Goal: Information Seeking & Learning: Learn about a topic

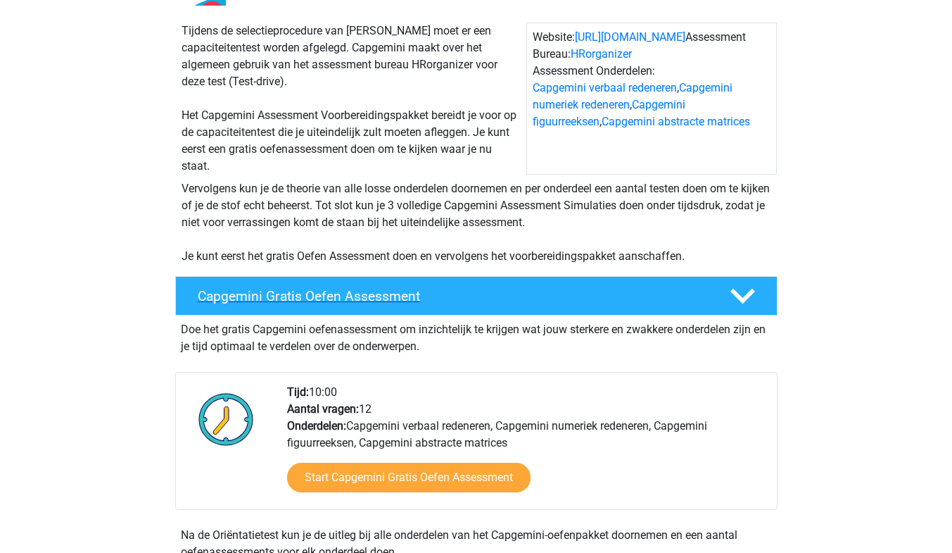
scroll to position [161, 0]
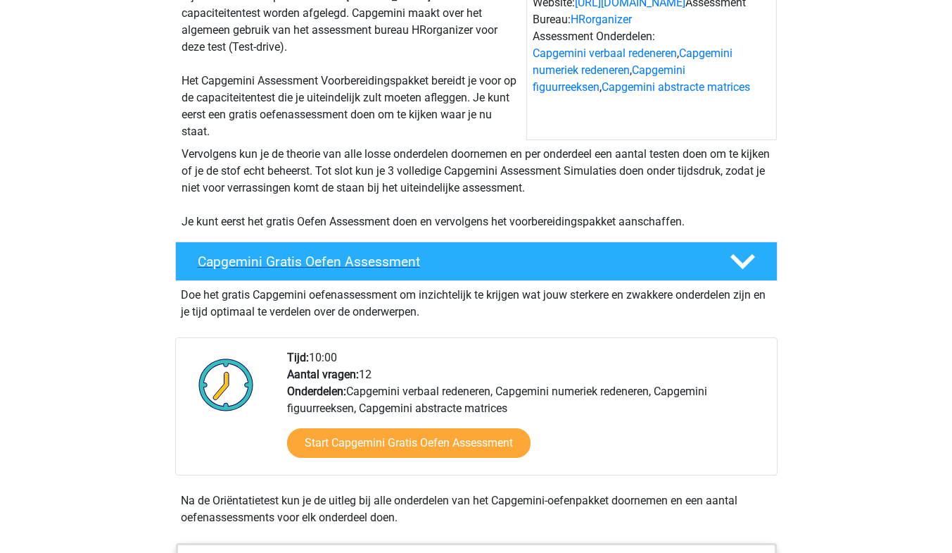
click at [471, 248] on div "Capgemini Gratis Oefen Assessment" at bounding box center [476, 260] width 603 height 39
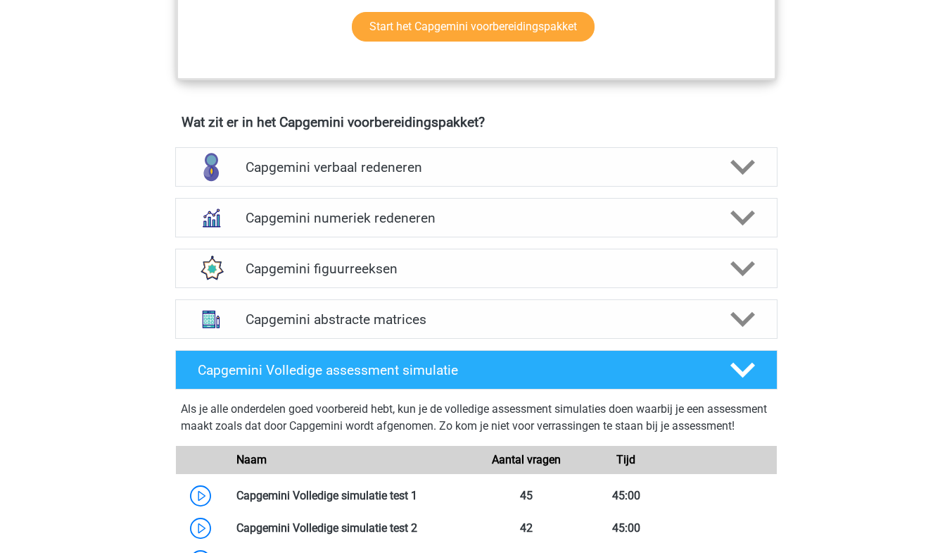
scroll to position [695, 0]
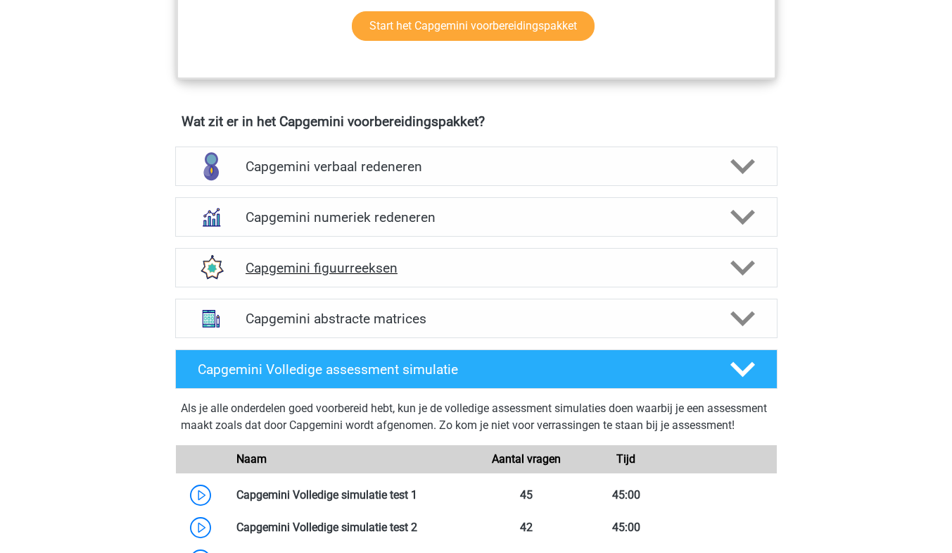
click at [488, 266] on h4 "Capgemini figuurreeksen" at bounding box center [476, 268] width 461 height 16
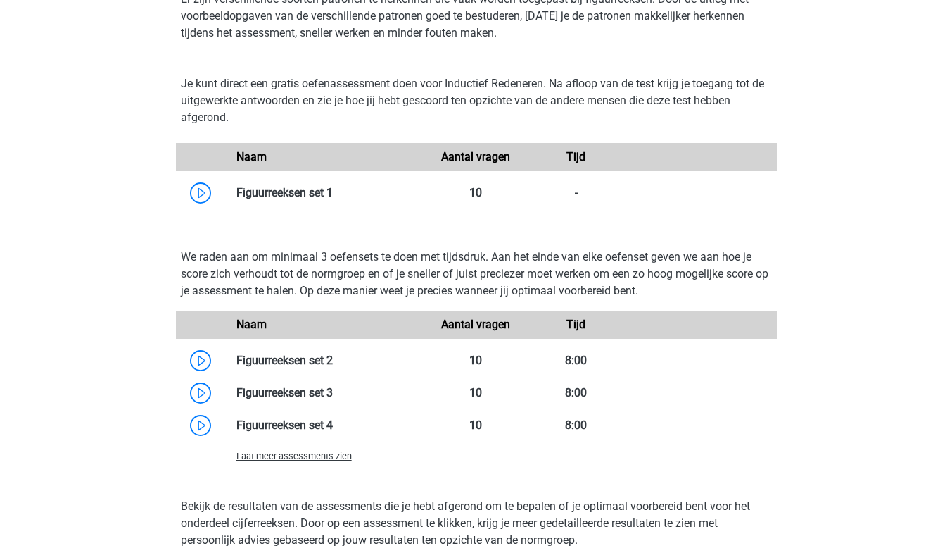
scroll to position [1021, 0]
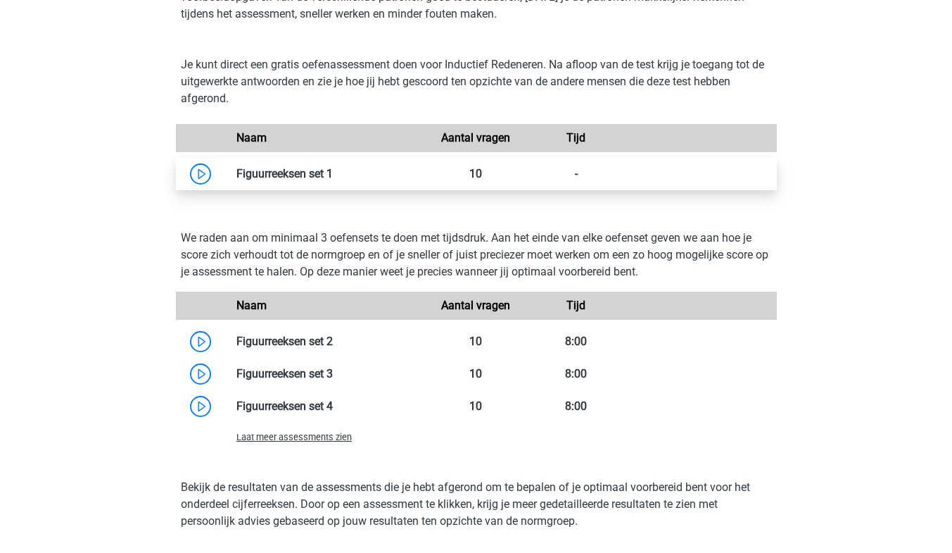
click at [333, 180] on link at bounding box center [333, 173] width 0 height 13
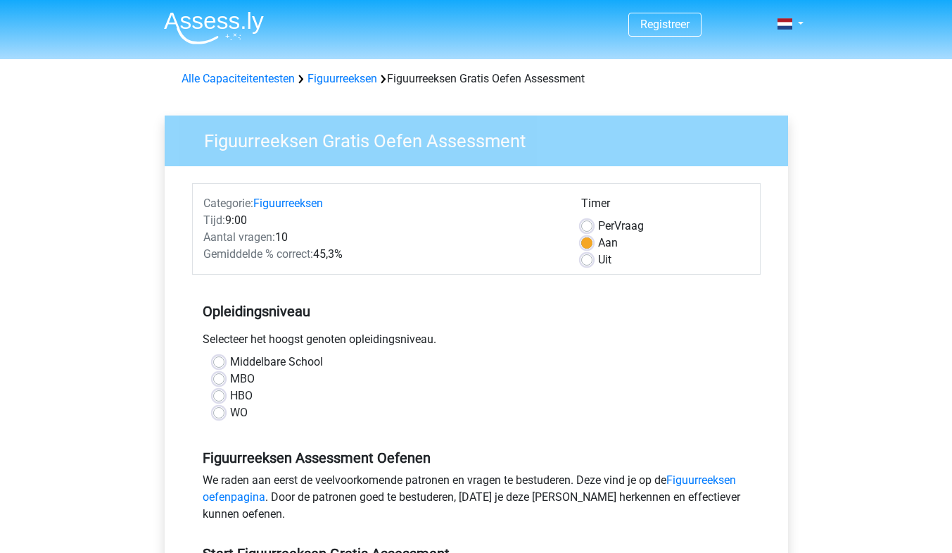
click at [240, 411] on label "WO" at bounding box center [239, 412] width 18 height 17
click at [225, 411] on input "WO" at bounding box center [218, 411] width 11 height 14
radio input "true"
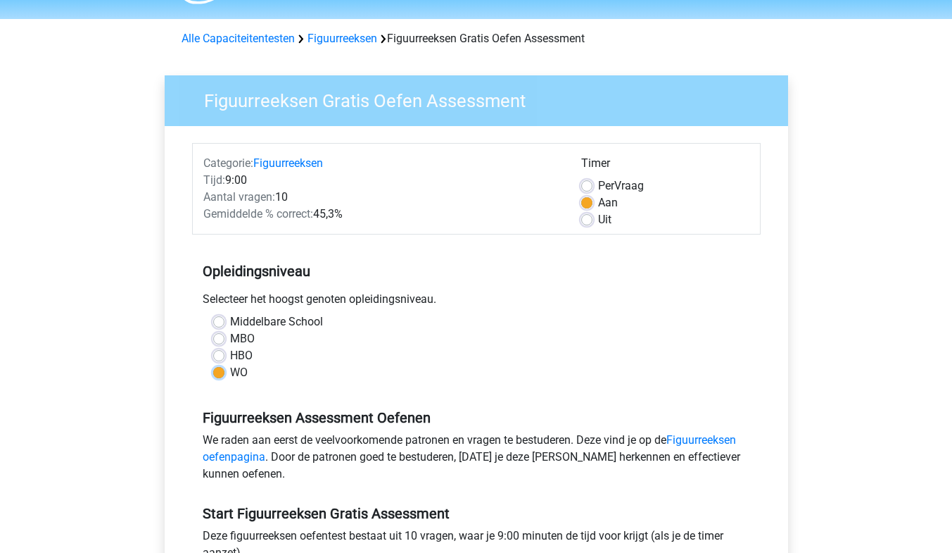
scroll to position [196, 0]
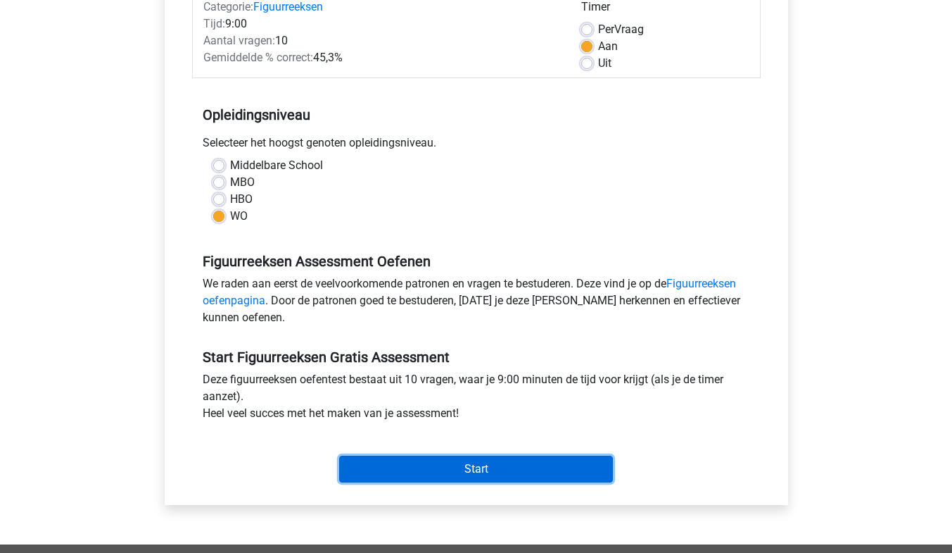
click at [471, 470] on input "Start" at bounding box center [476, 468] width 274 height 27
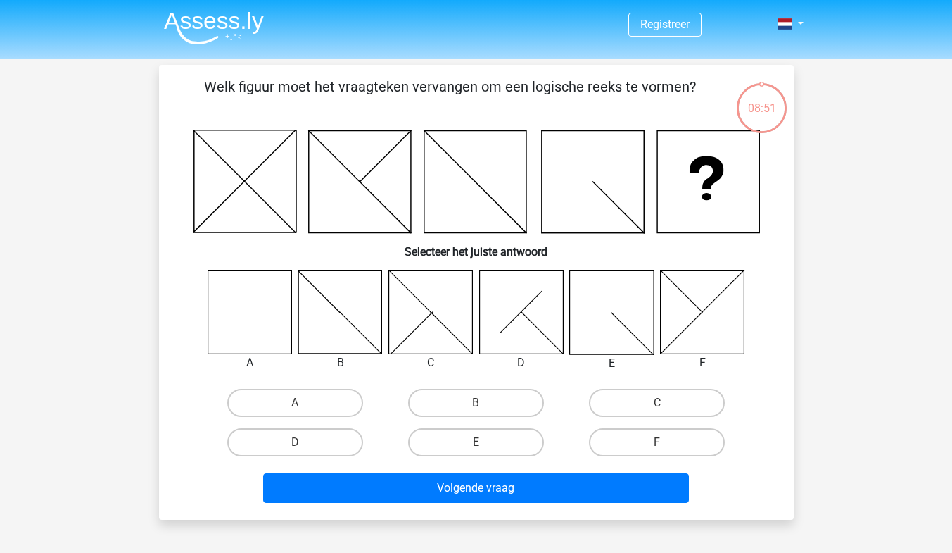
click at [241, 316] on icon at bounding box center [250, 312] width 84 height 84
click at [294, 407] on label "A" at bounding box center [295, 403] width 136 height 28
click at [295, 407] on input "A" at bounding box center [299, 407] width 9 height 9
radio input "true"
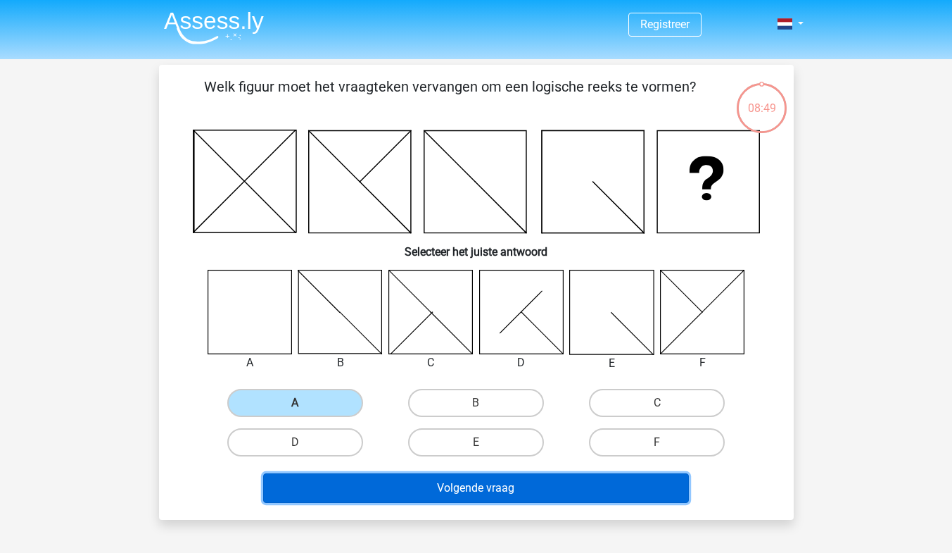
click at [363, 483] on button "Volgende vraag" at bounding box center [476, 488] width 426 height 30
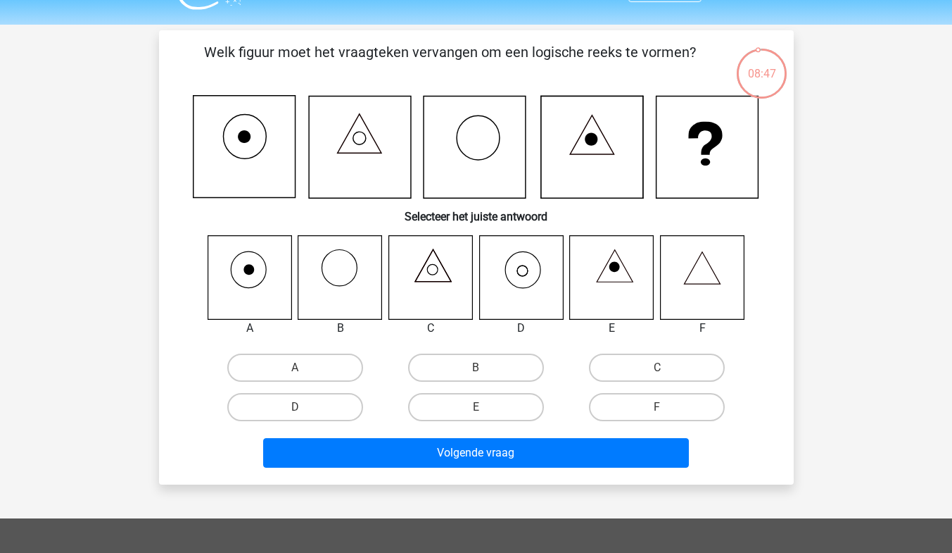
scroll to position [21, 0]
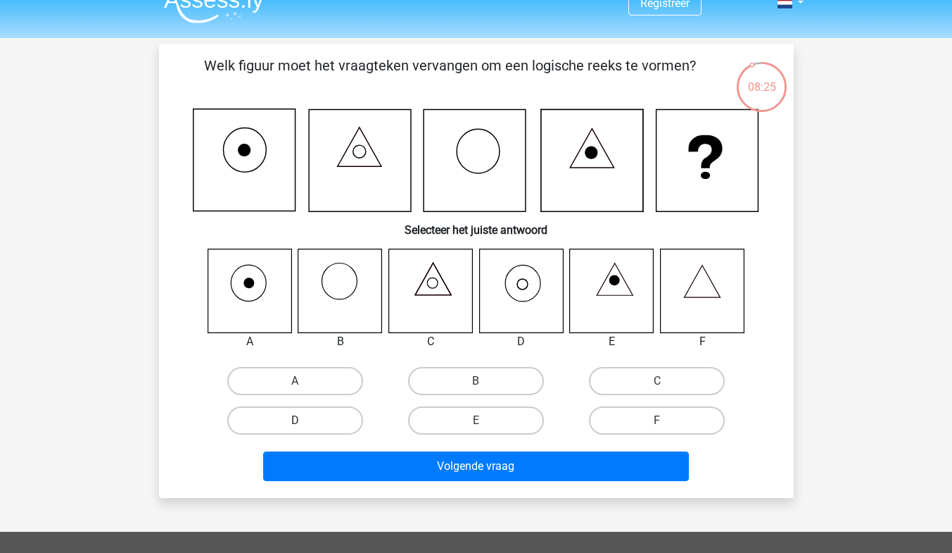
click at [315, 422] on label "D" at bounding box center [295, 420] width 136 height 28
click at [304, 422] on input "D" at bounding box center [299, 424] width 9 height 9
radio input "true"
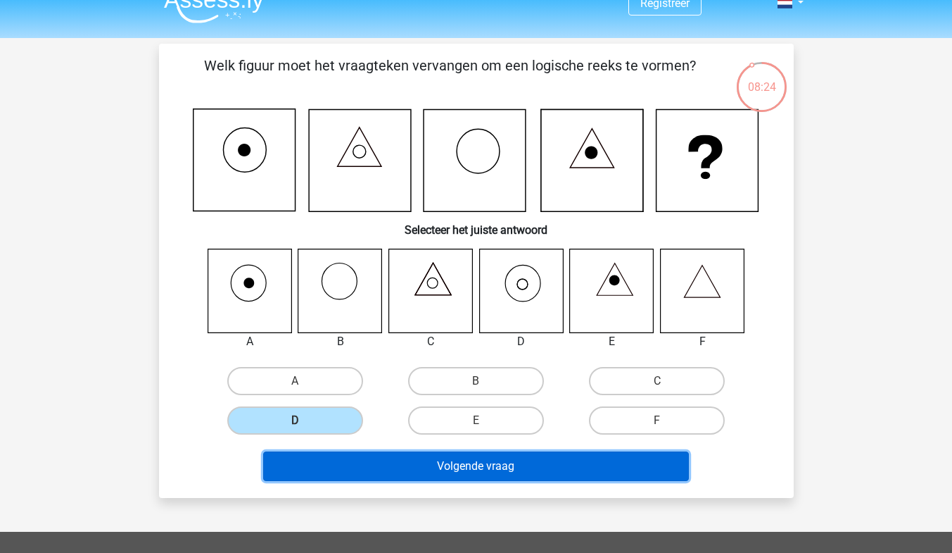
click at [447, 462] on button "Volgende vraag" at bounding box center [476, 466] width 426 height 30
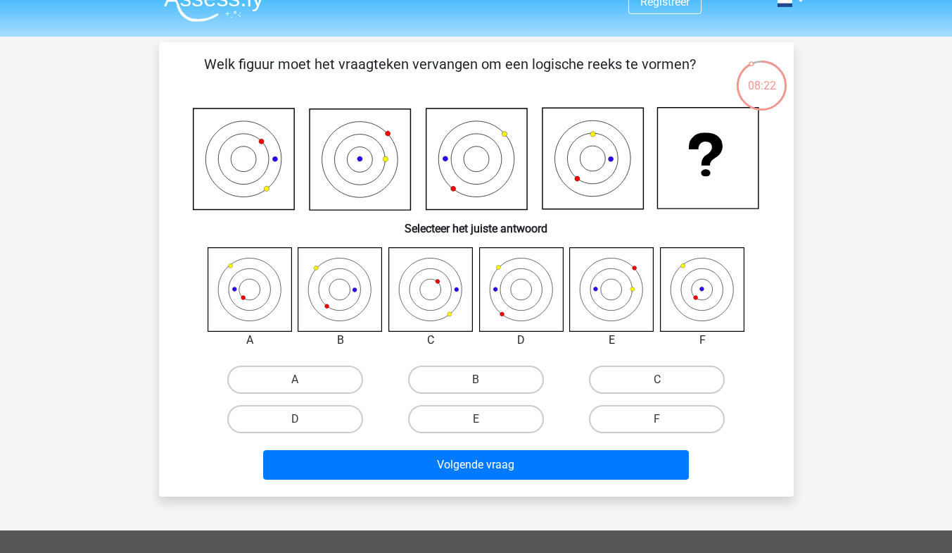
scroll to position [0, 0]
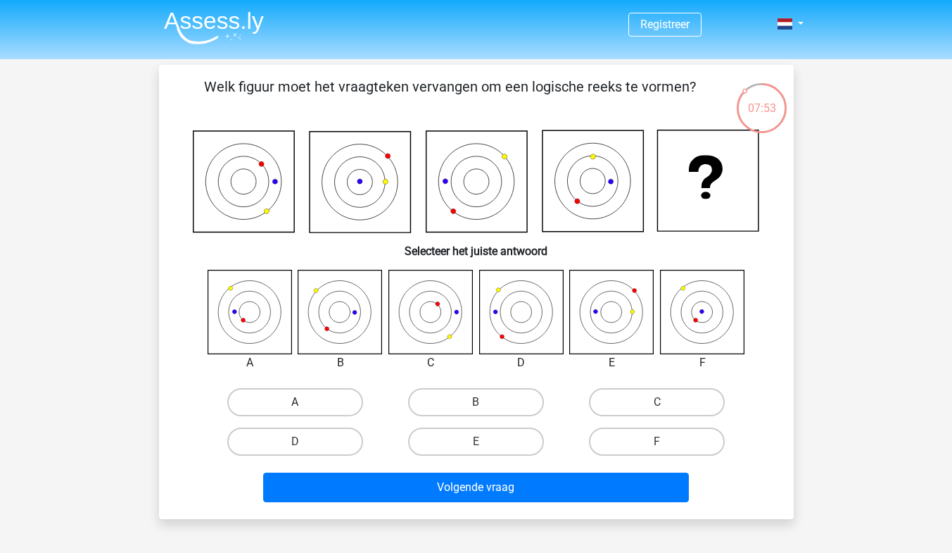
click at [268, 401] on label "A" at bounding box center [295, 402] width 136 height 28
click at [295, 402] on input "A" at bounding box center [299, 406] width 9 height 9
radio input "true"
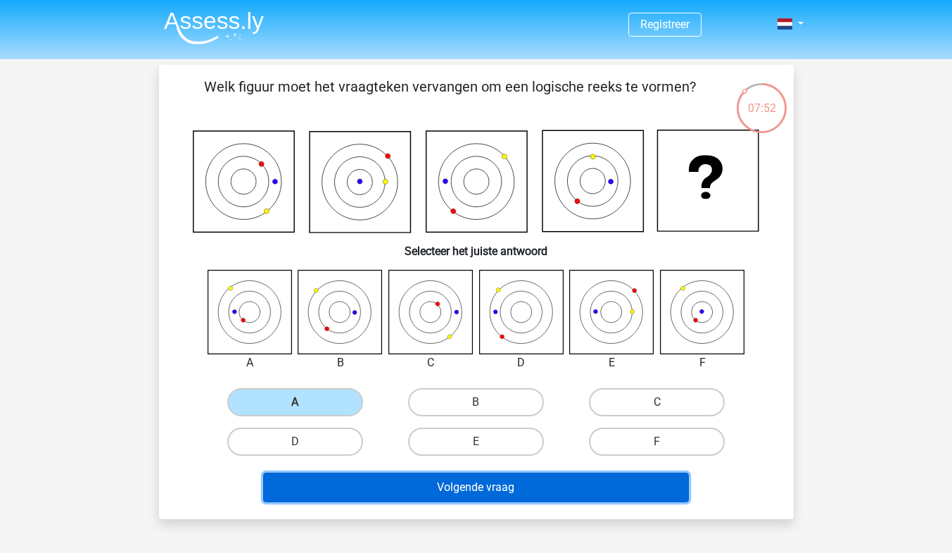
click at [363, 488] on button "Volgende vraag" at bounding box center [476, 487] width 426 height 30
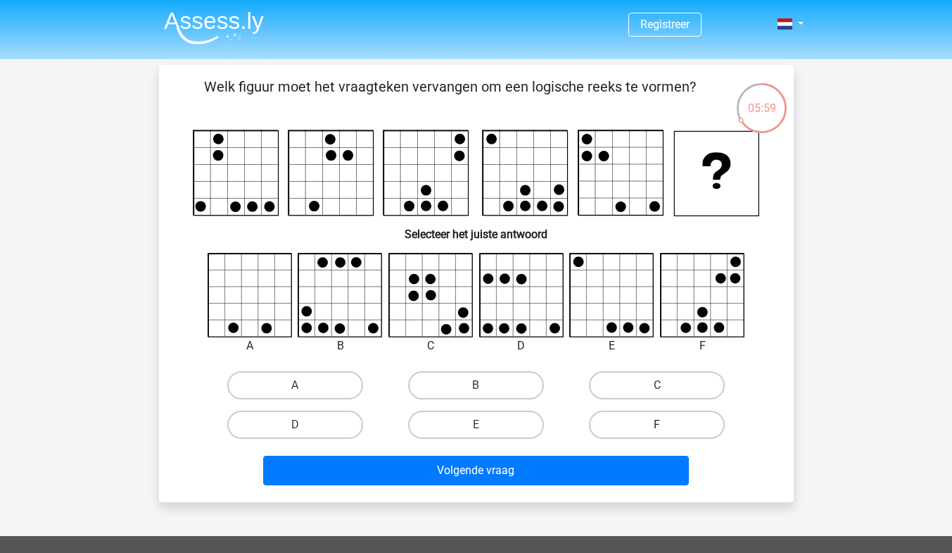
click at [645, 428] on label "F" at bounding box center [657, 424] width 136 height 28
click at [657, 428] on input "F" at bounding box center [661, 428] width 9 height 9
radio input "true"
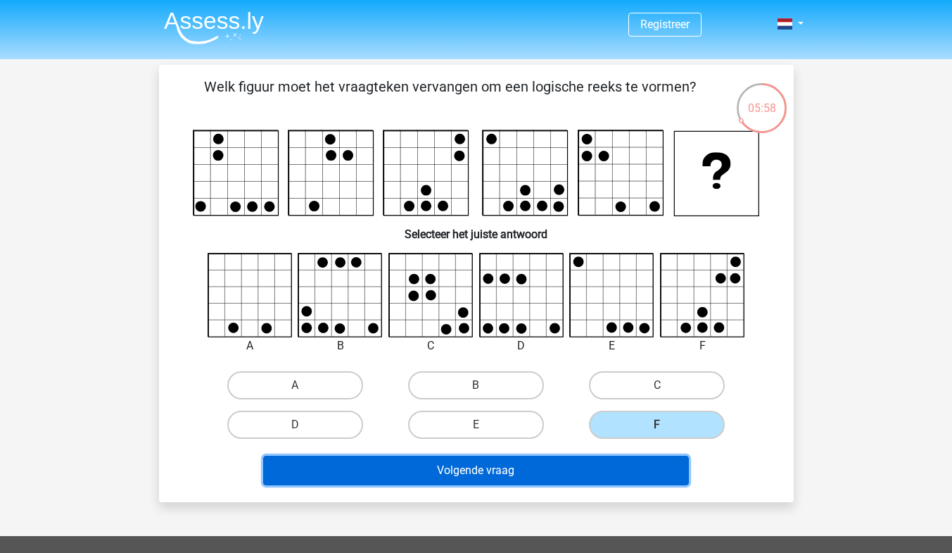
click at [590, 477] on button "Volgende vraag" at bounding box center [476, 470] width 426 height 30
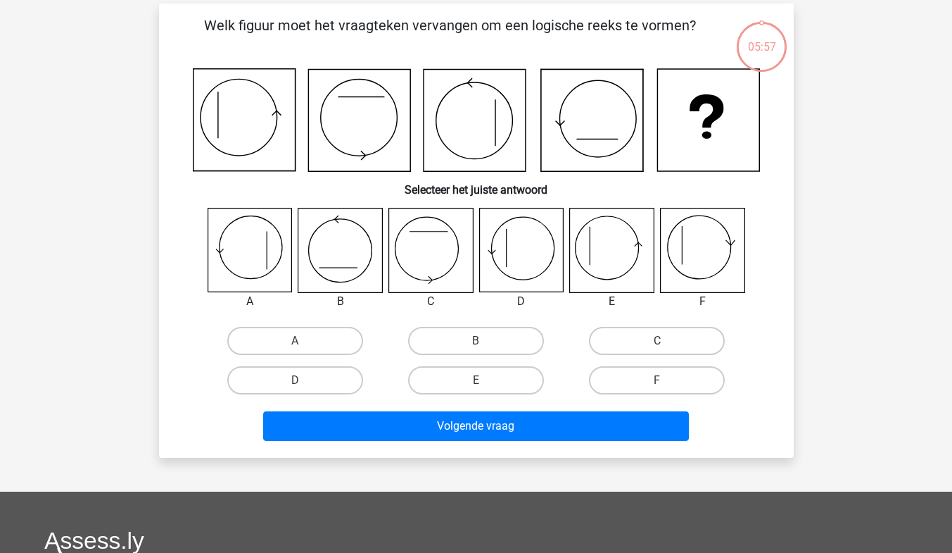
scroll to position [65, 0]
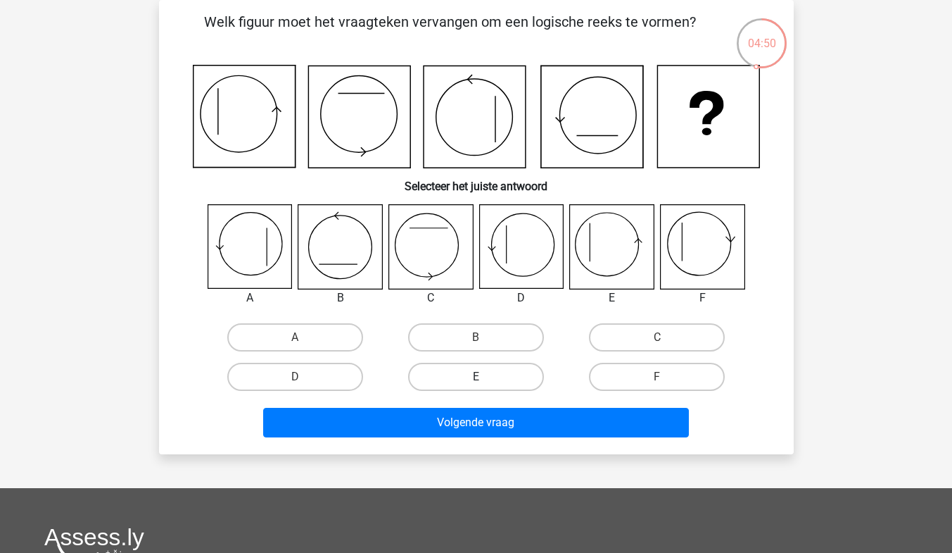
click at [451, 375] on label "E" at bounding box center [476, 377] width 136 height 28
click at [476, 377] on input "E" at bounding box center [480, 381] width 9 height 9
radio input "true"
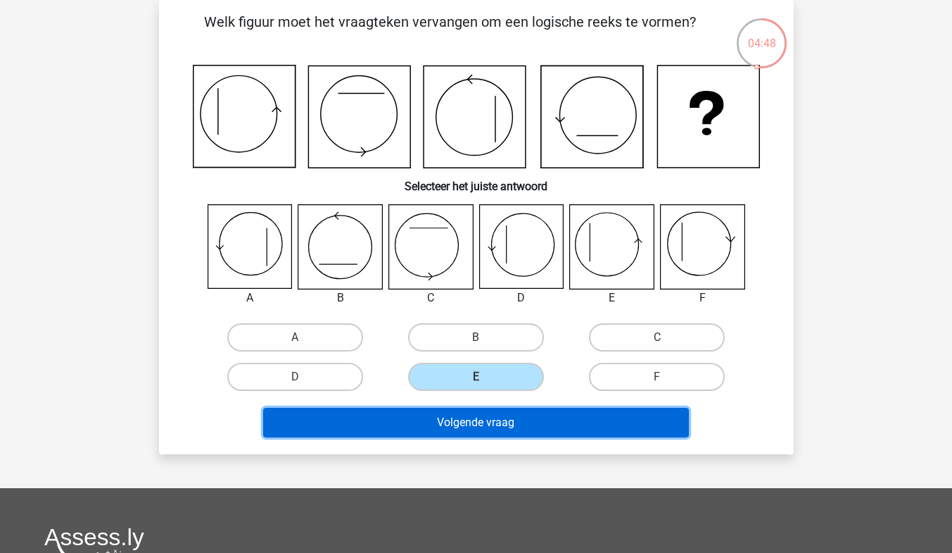
click at [461, 421] on button "Volgende vraag" at bounding box center [476, 423] width 426 height 30
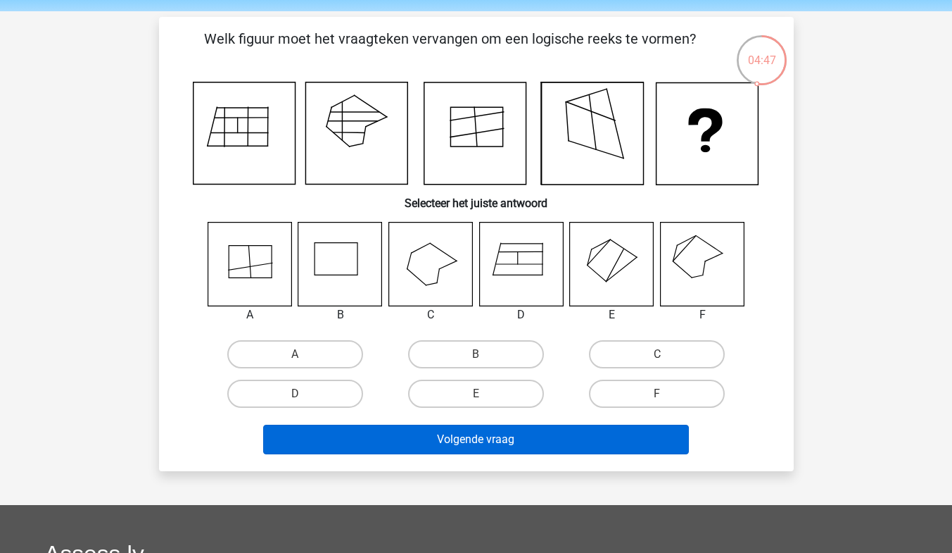
scroll to position [43, 0]
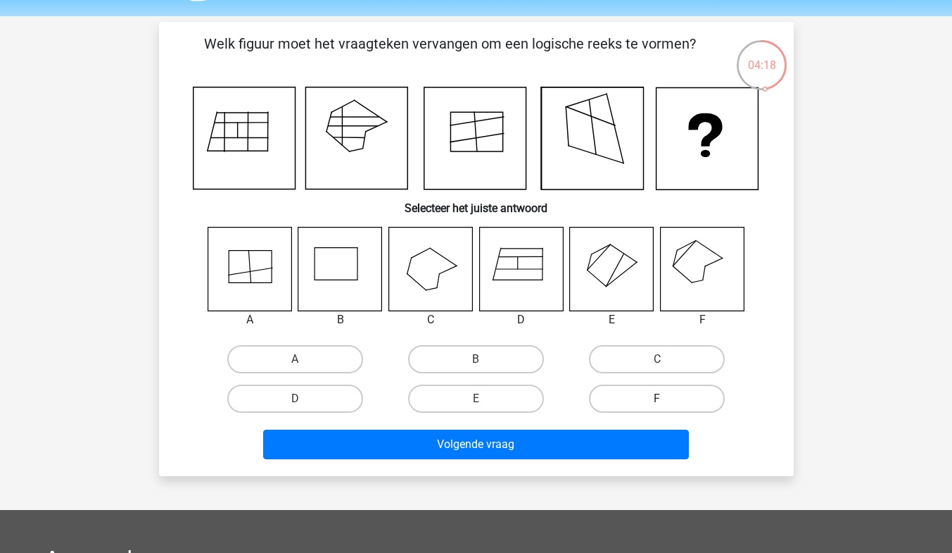
click at [641, 391] on label "F" at bounding box center [657, 398] width 136 height 28
click at [657, 398] on input "F" at bounding box center [661, 402] width 9 height 9
radio input "true"
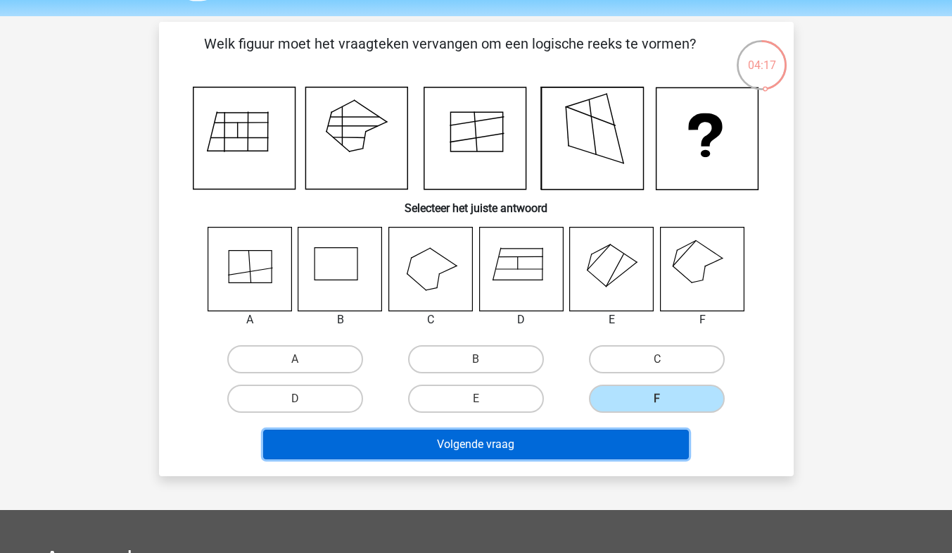
click at [601, 439] on button "Volgende vraag" at bounding box center [476, 444] width 426 height 30
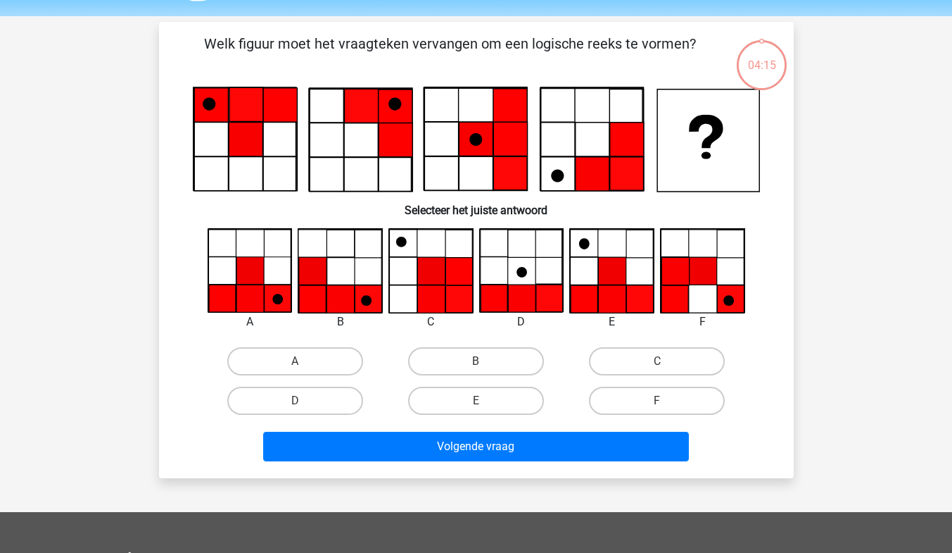
scroll to position [65, 0]
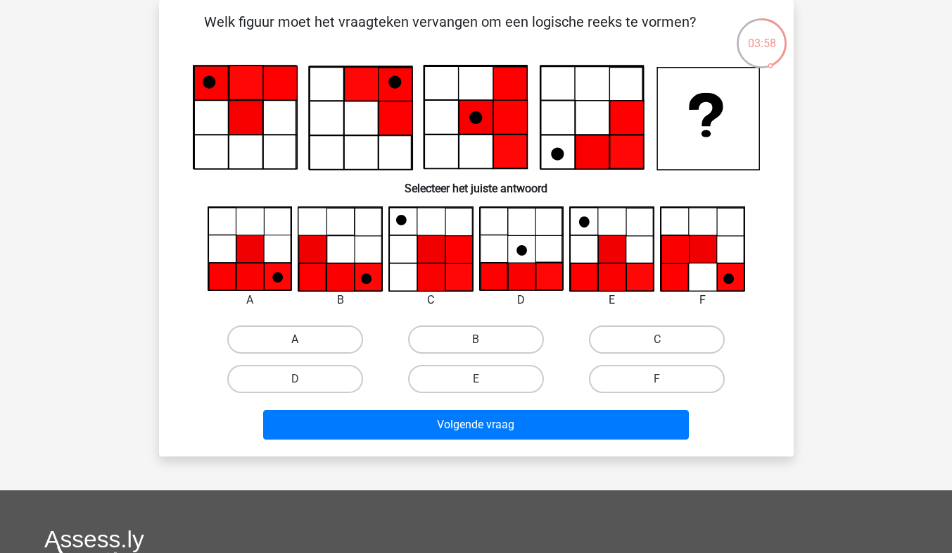
click at [293, 339] on label "A" at bounding box center [295, 339] width 136 height 28
click at [295, 339] on input "A" at bounding box center [299, 343] width 9 height 9
radio input "true"
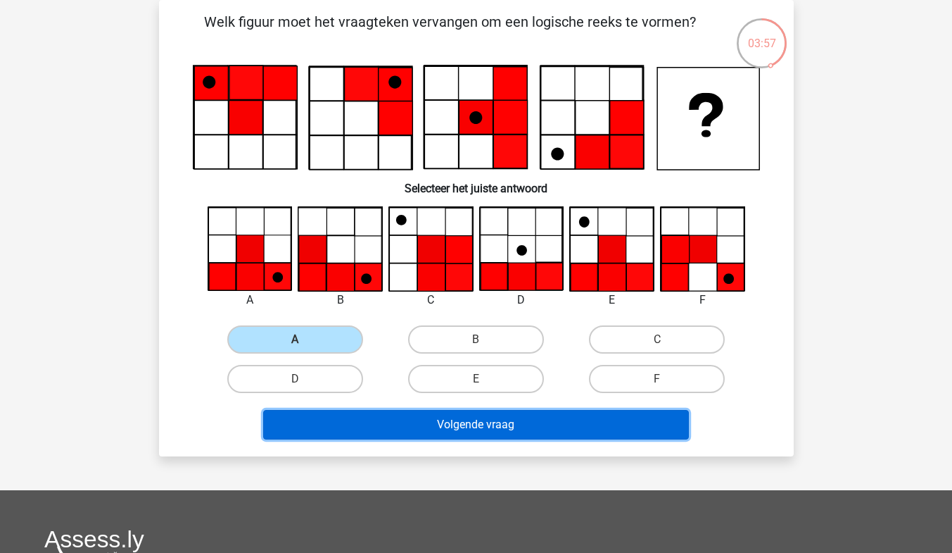
click at [387, 429] on button "Volgende vraag" at bounding box center [476, 425] width 426 height 30
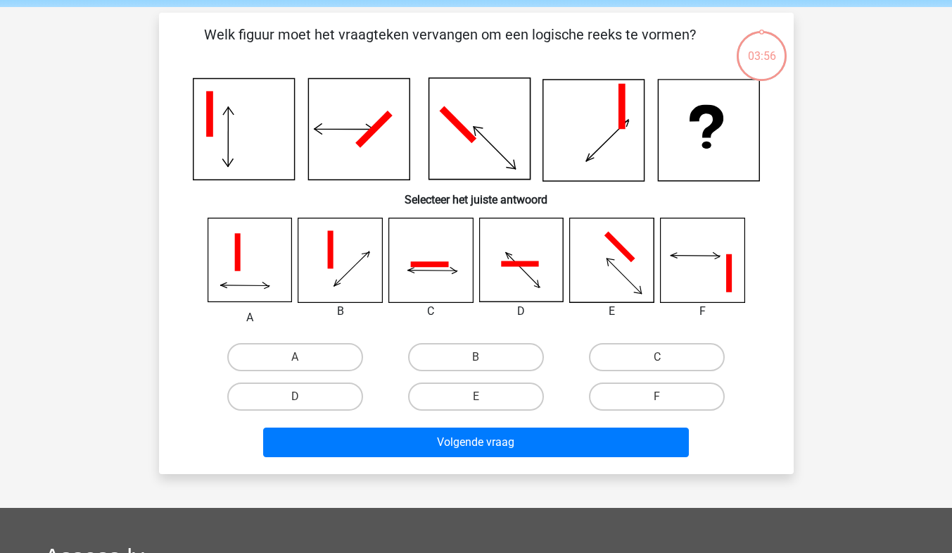
scroll to position [37, 0]
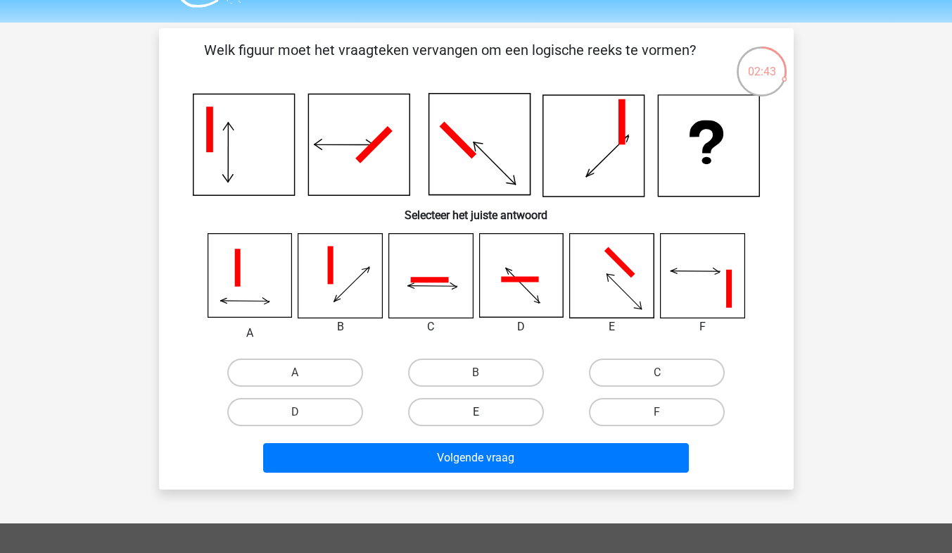
click at [475, 405] on label "E" at bounding box center [476, 412] width 136 height 28
click at [476, 412] on input "E" at bounding box center [480, 416] width 9 height 9
radio input "true"
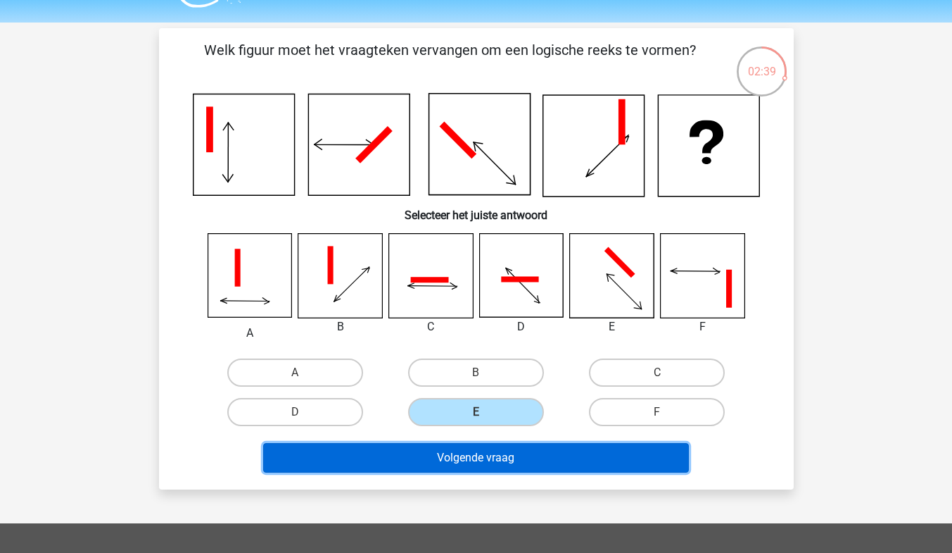
click at [498, 457] on button "Volgende vraag" at bounding box center [476, 458] width 426 height 30
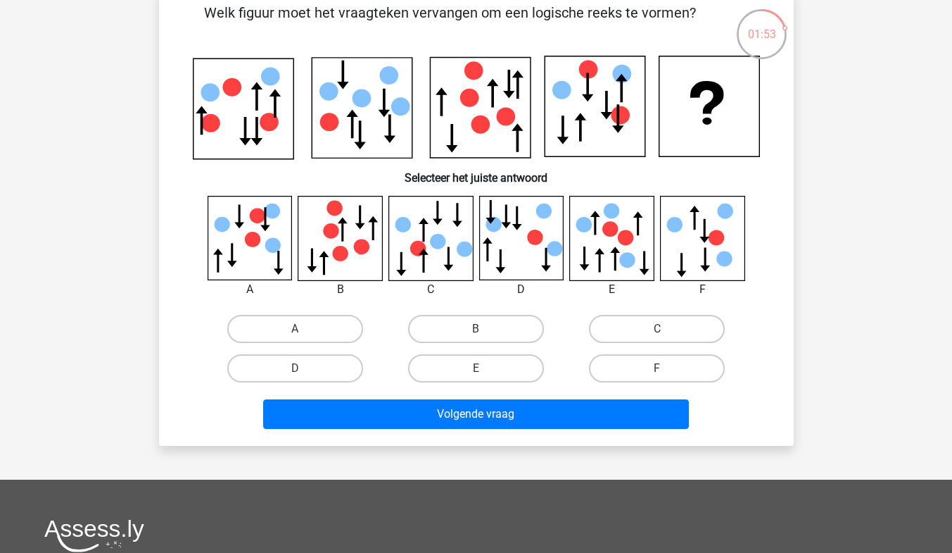
scroll to position [76, 0]
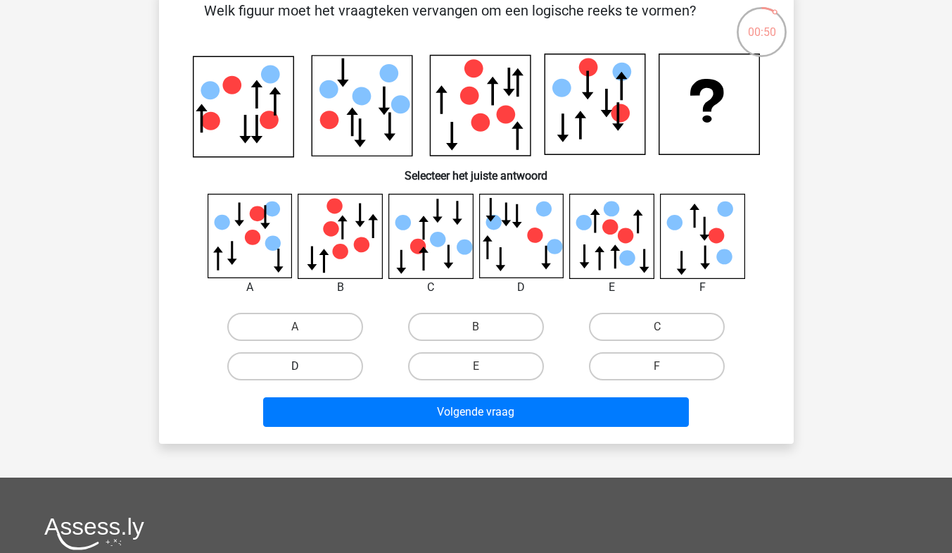
click at [334, 362] on label "D" at bounding box center [295, 366] width 136 height 28
click at [304, 366] on input "D" at bounding box center [299, 370] width 9 height 9
radio input "true"
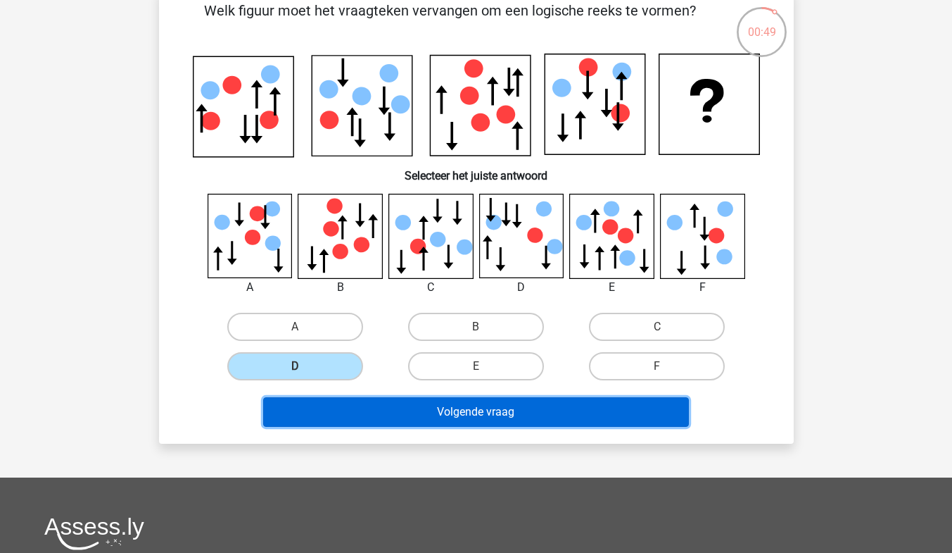
click at [415, 405] on button "Volgende vraag" at bounding box center [476, 412] width 426 height 30
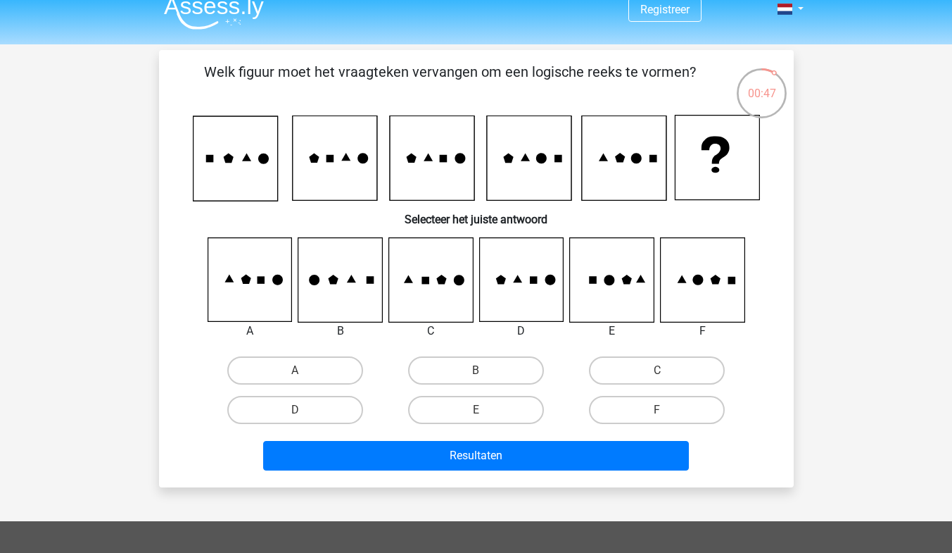
scroll to position [10, 0]
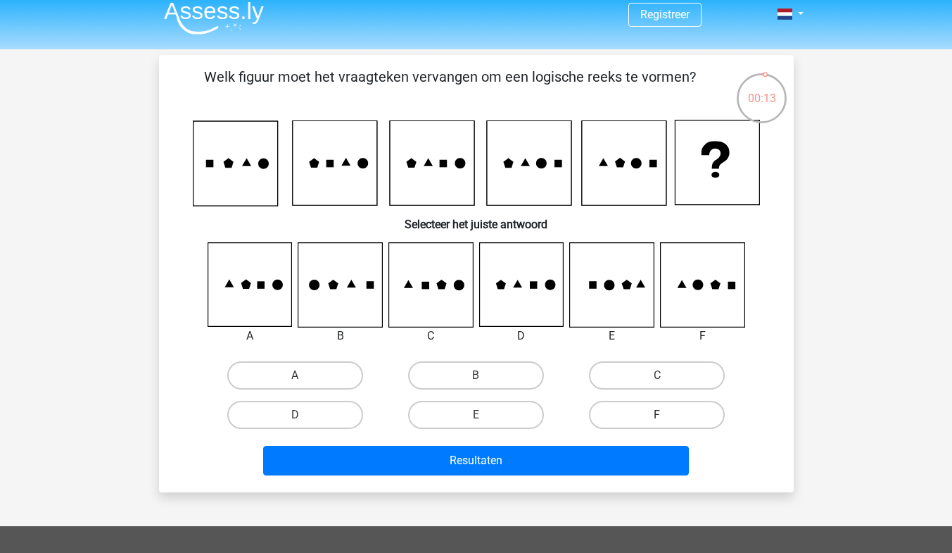
click at [632, 415] on label "F" at bounding box center [657, 415] width 136 height 28
click at [657, 415] on input "F" at bounding box center [661, 419] width 9 height 9
radio input "true"
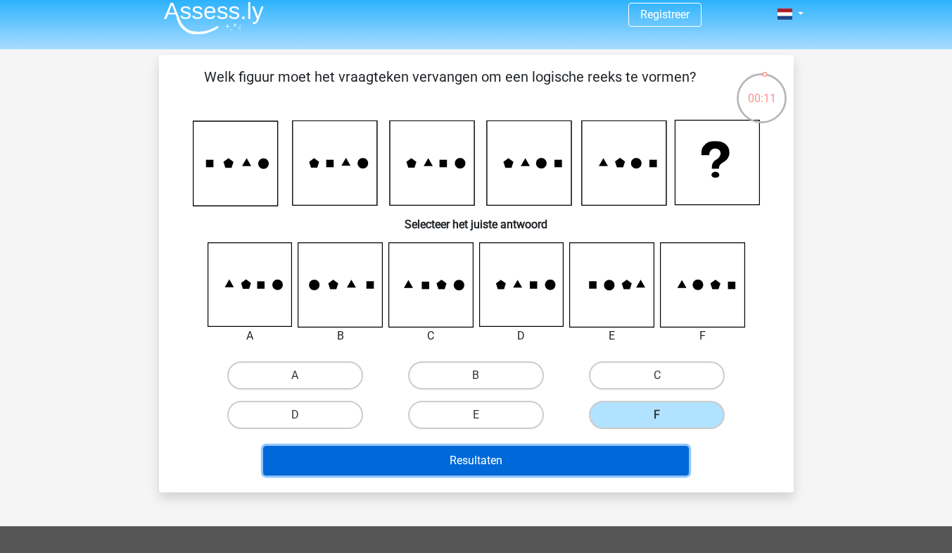
click at [626, 460] on button "Resultaten" at bounding box center [476, 461] width 426 height 30
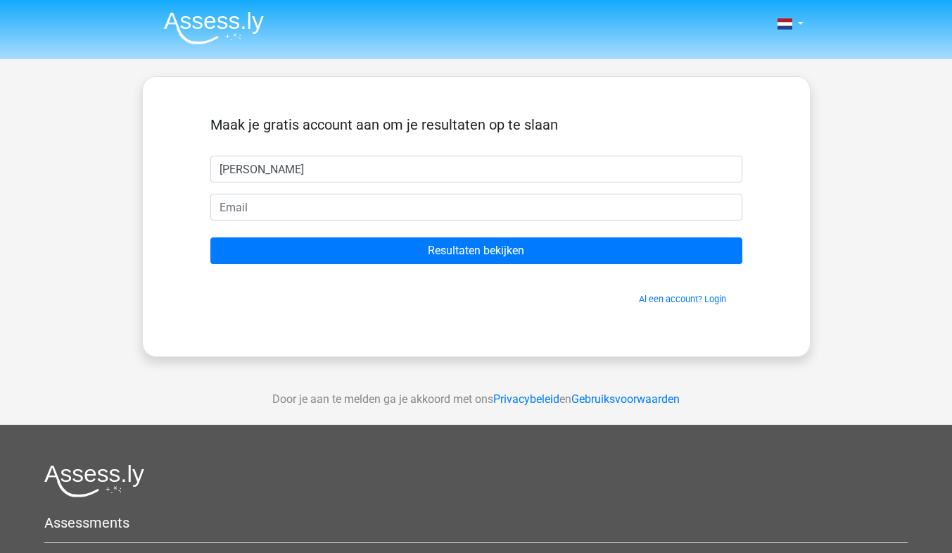
type input "[PERSON_NAME]"
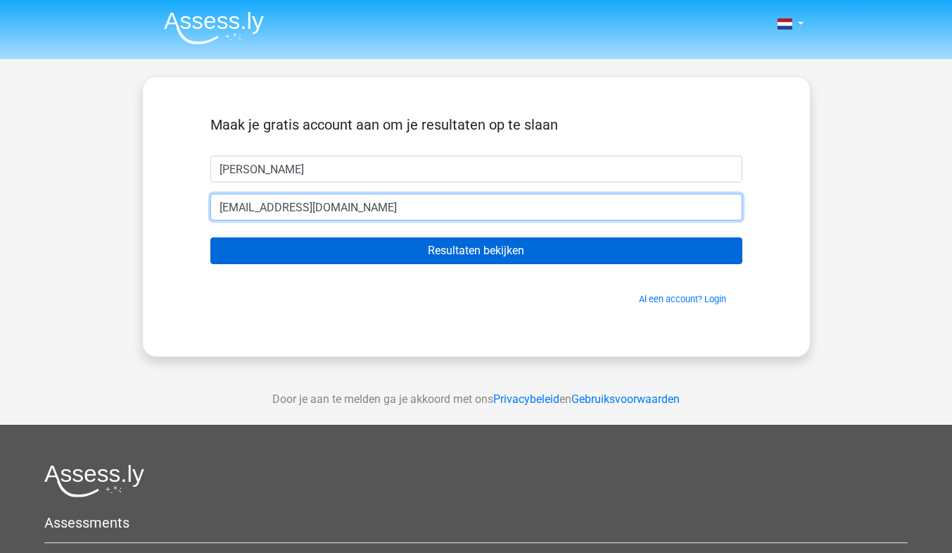
type input "Lydiakerkow@outlook.com"
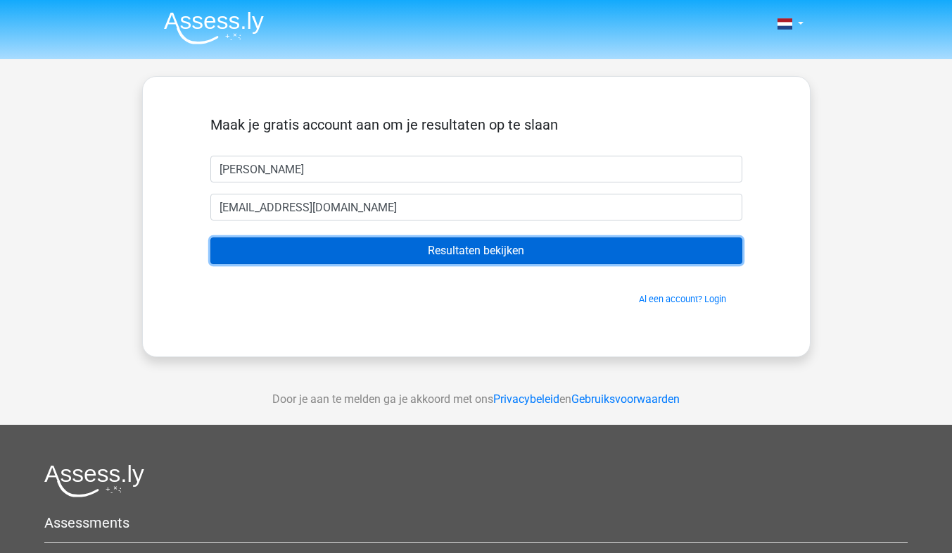
click at [495, 255] on input "Resultaten bekijken" at bounding box center [476, 250] width 532 height 27
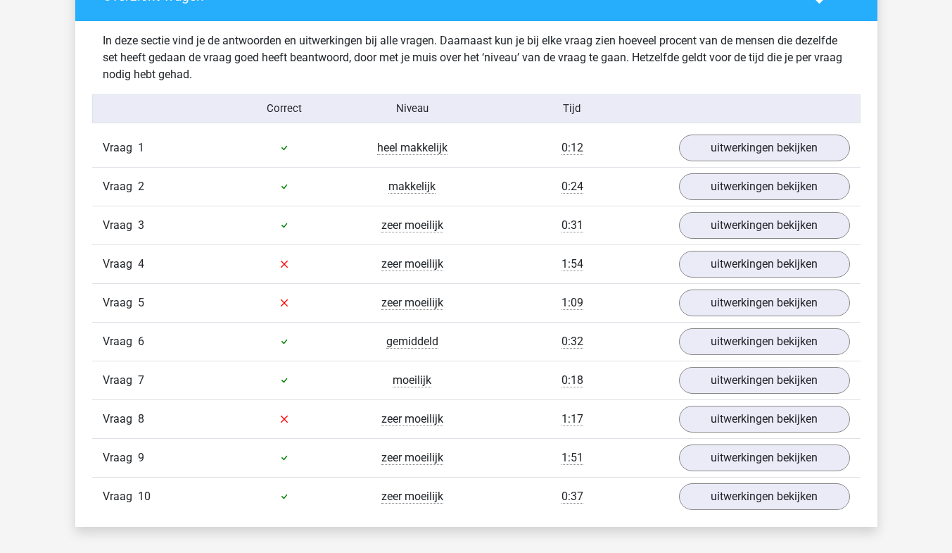
scroll to position [1093, 0]
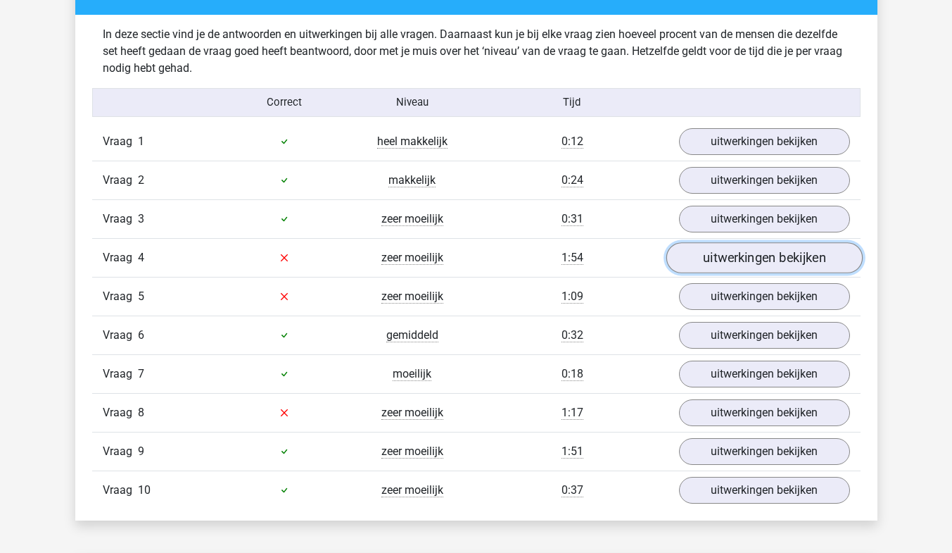
click at [755, 261] on link "uitwerkingen bekijken" at bounding box center [764, 257] width 196 height 31
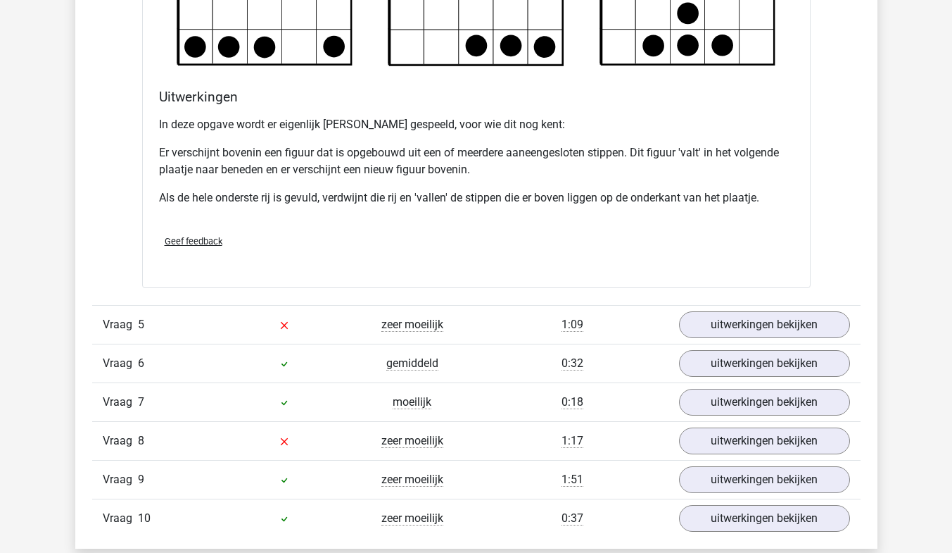
scroll to position [1903, 0]
click at [750, 327] on link "uitwerkingen bekijken" at bounding box center [764, 323] width 196 height 31
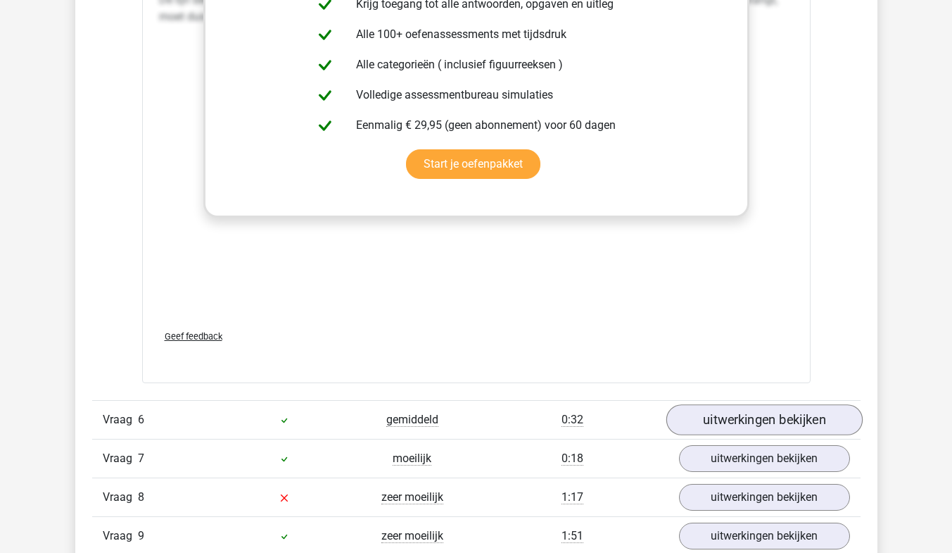
scroll to position [3121, 0]
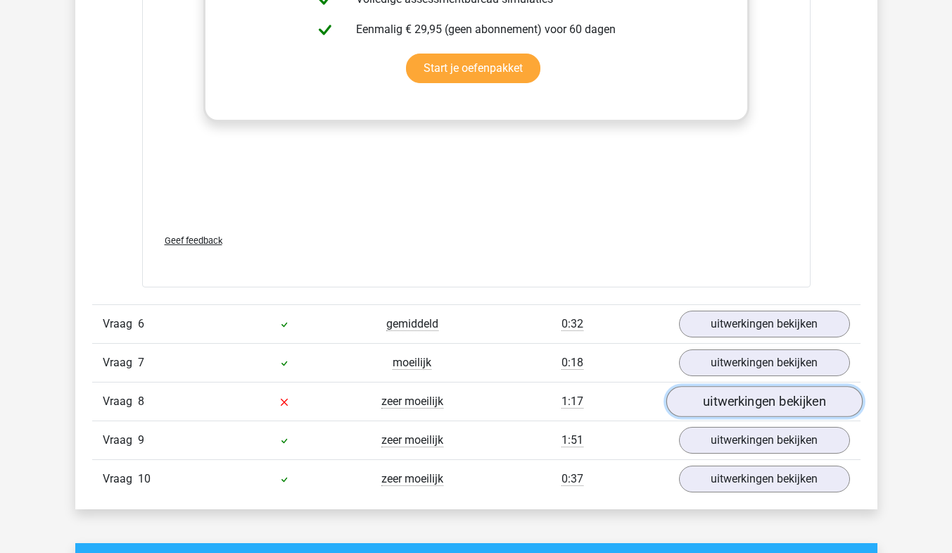
click at [741, 392] on link "uitwerkingen bekijken" at bounding box center [764, 401] width 196 height 31
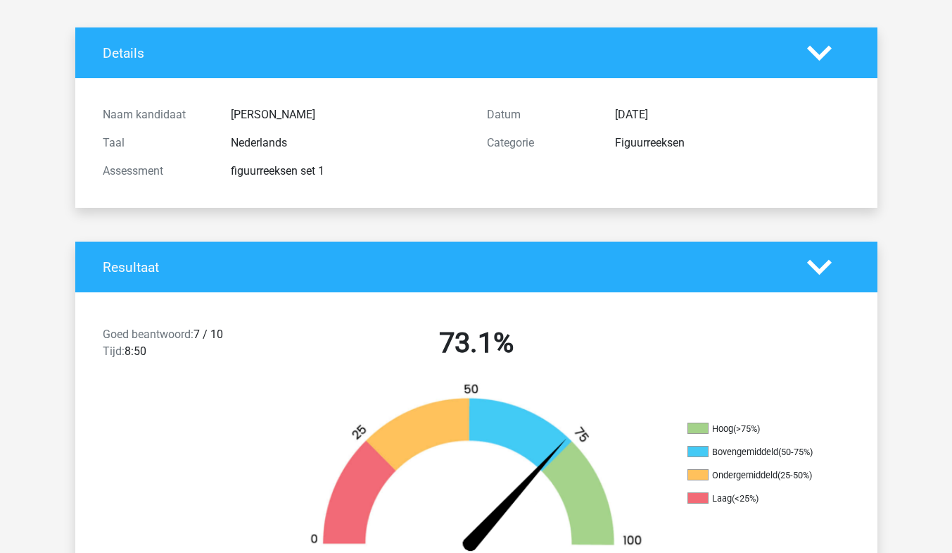
scroll to position [0, 0]
